Goal: Communication & Community: Answer question/provide support

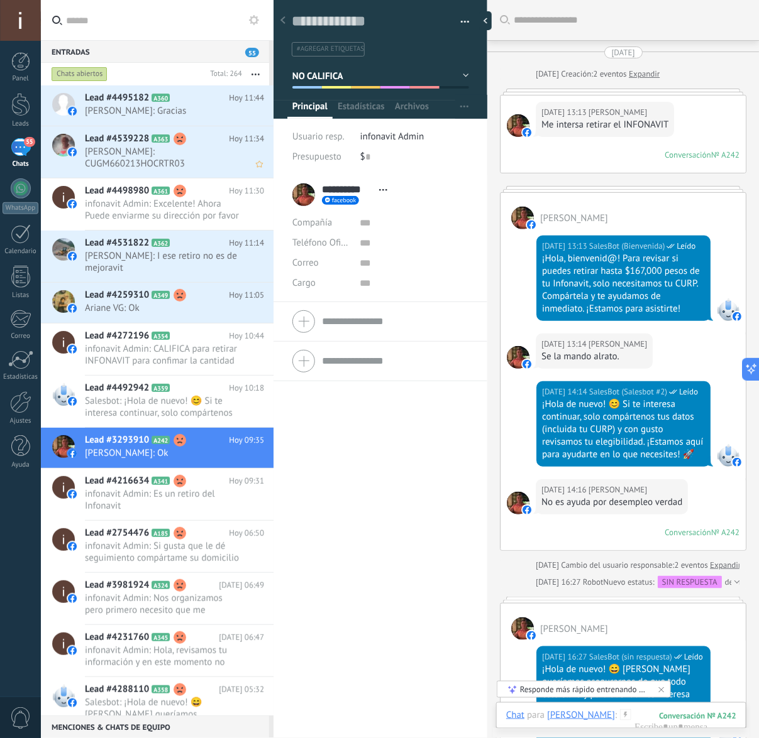
scroll to position [11, 0]
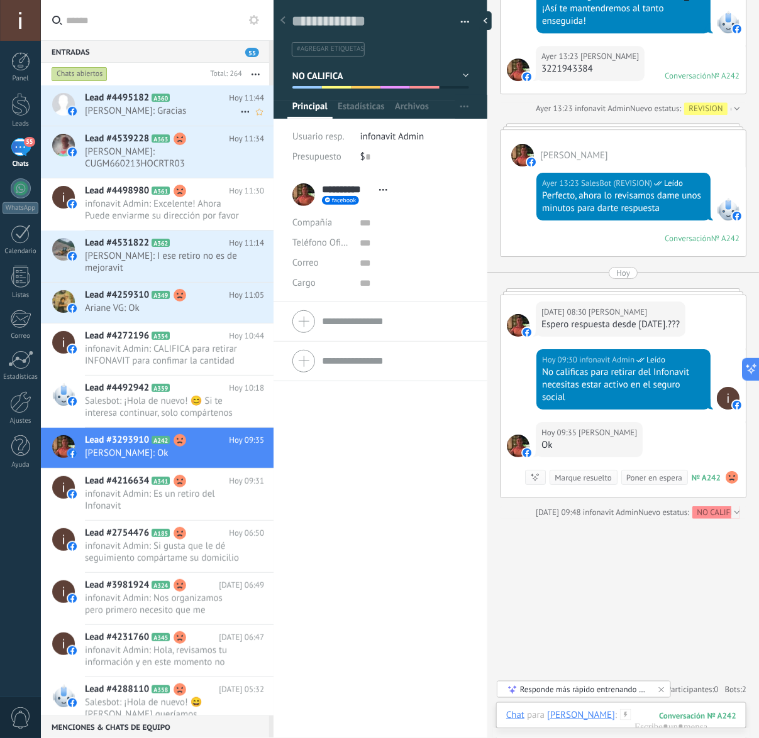
click at [180, 101] on icon at bounding box center [179, 98] width 13 height 13
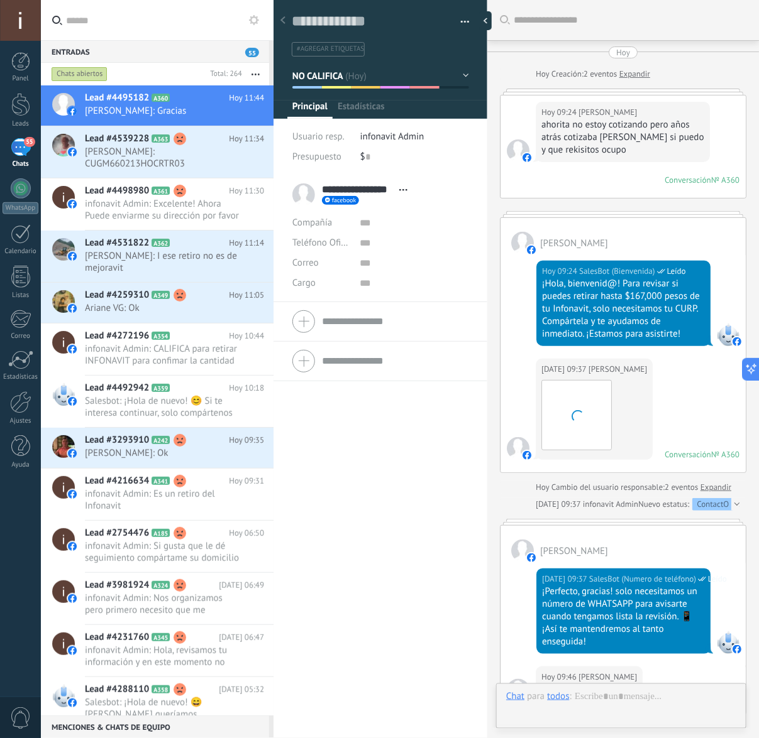
scroll to position [567, 0]
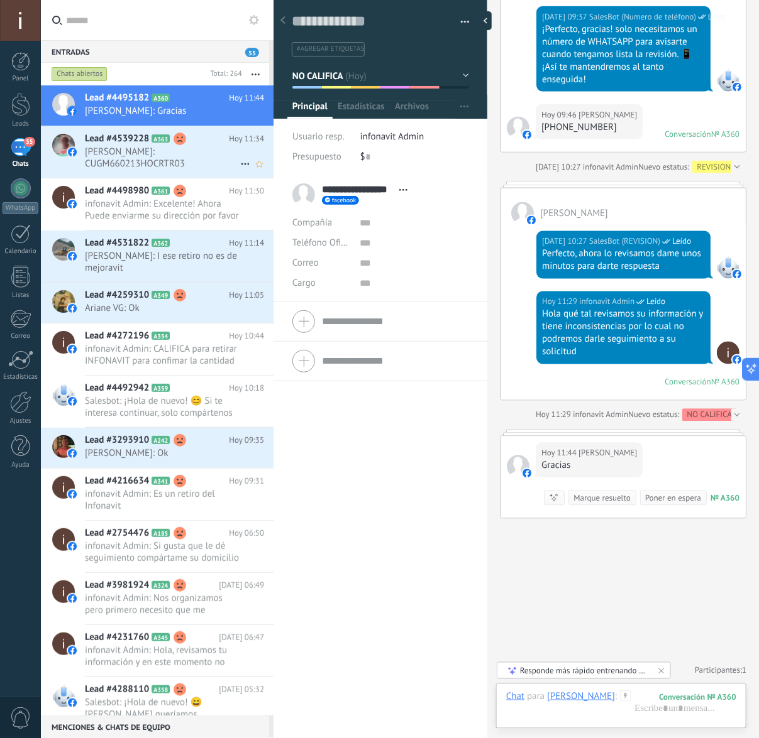
click at [129, 150] on span "[PERSON_NAME]: CUGM660213HOCRTR03" at bounding box center [162, 158] width 155 height 24
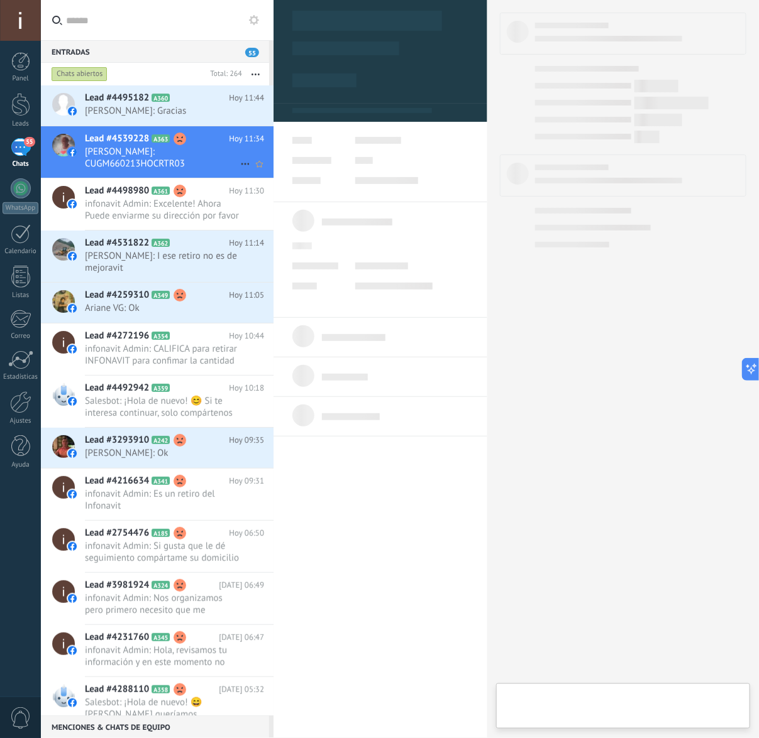
scroll to position [19, 0]
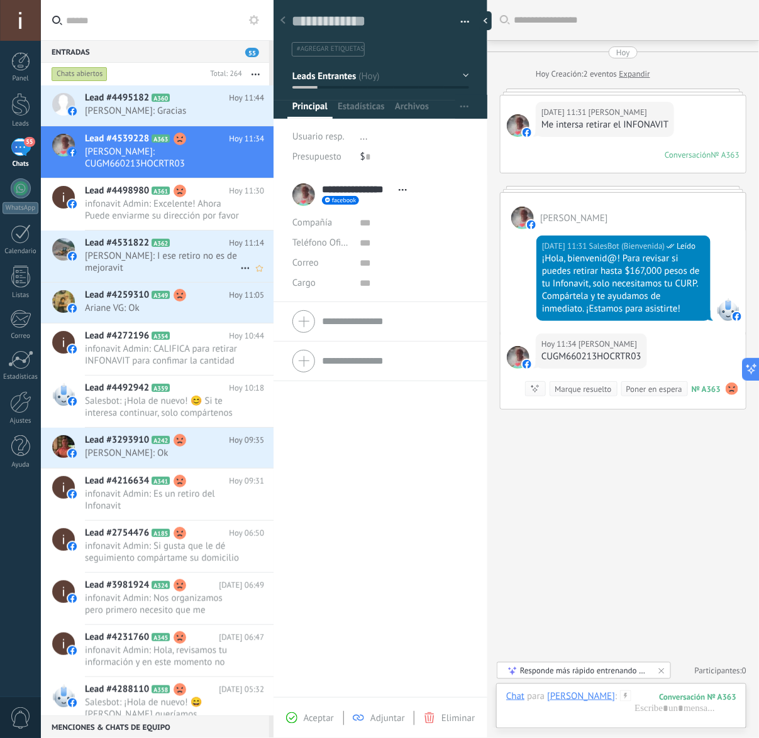
click at [162, 253] on span "[PERSON_NAME]: I ese retiro no es de mejoravit" at bounding box center [162, 262] width 155 height 24
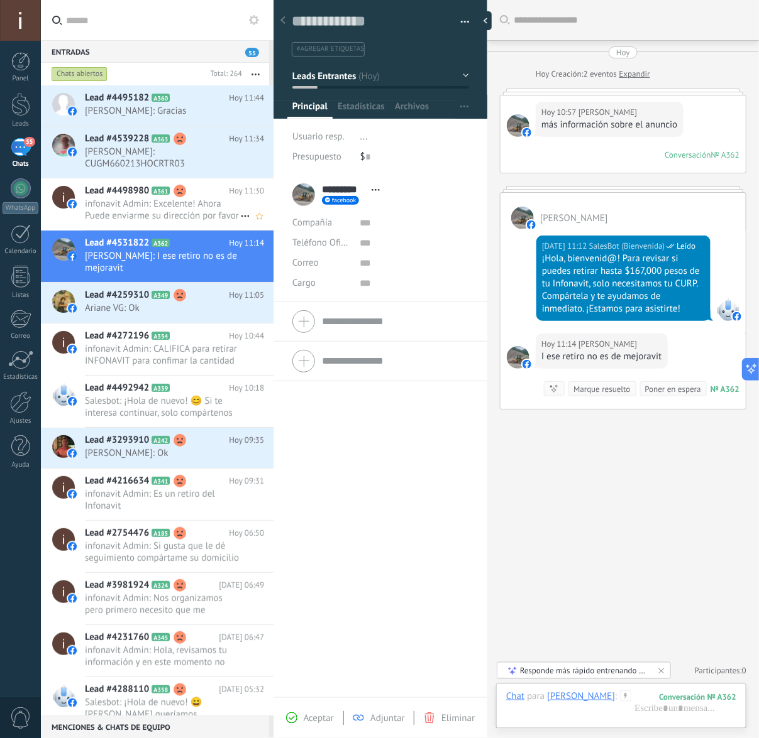
click at [176, 219] on span "infonavit Admin: Excelente! Ahora Puede enviarme su dirección por favor para co…" at bounding box center [162, 210] width 155 height 24
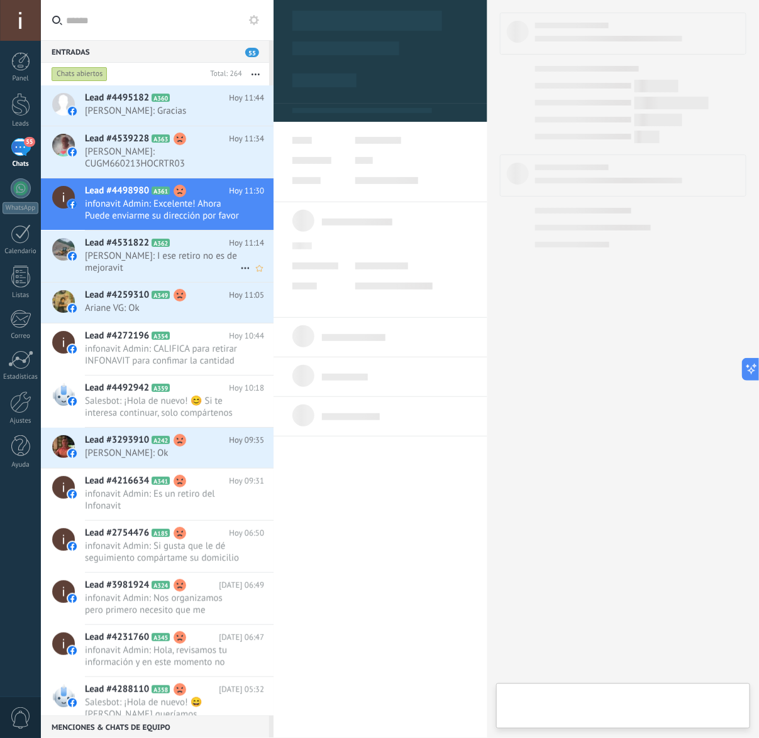
type textarea "**********"
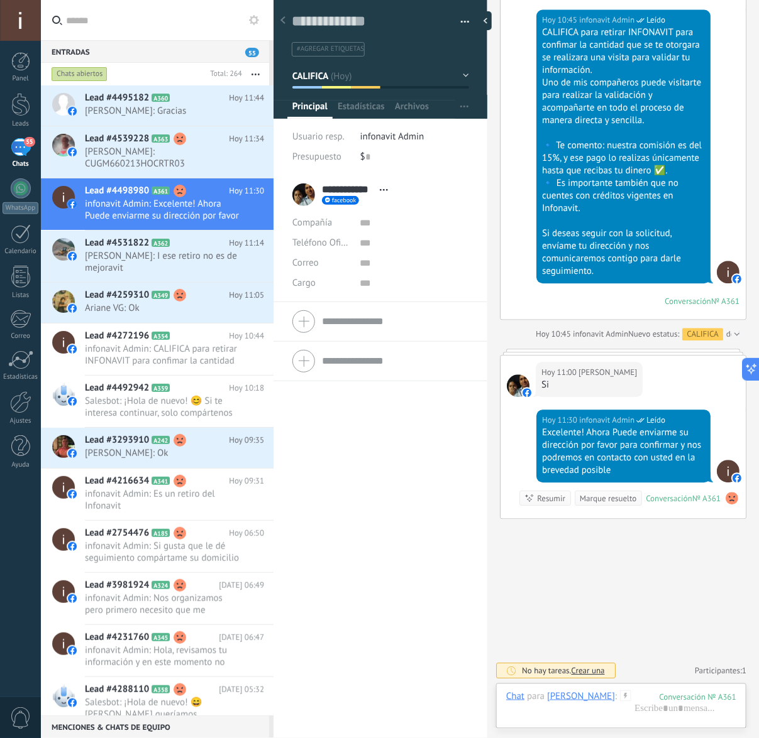
scroll to position [739, 0]
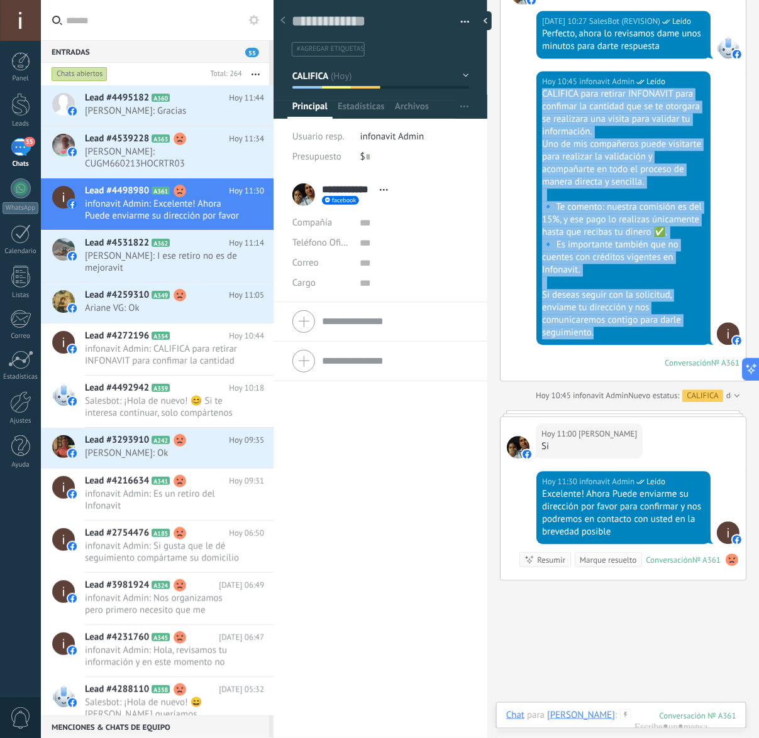
drag, startPoint x: 595, startPoint y: 352, endPoint x: 540, endPoint y: 96, distance: 262.0
click at [542, 96] on div "CALIFICA para retirar INFONAVIT para confimar la cantidad que se te otorgara se…" at bounding box center [623, 214] width 163 height 251
copy div "CALIFICA para retirar INFONAVIT para confimar la cantidad que se te otorgara se…"
